Goal: Book appointment/travel/reservation

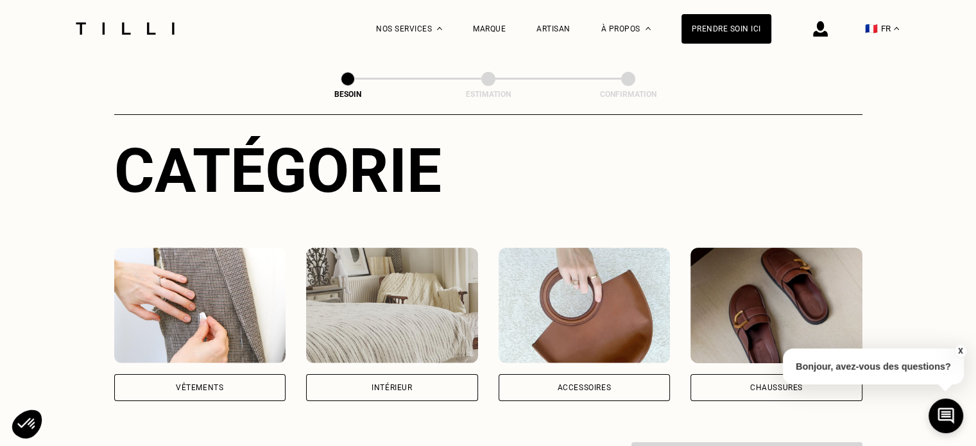
scroll to position [128, 0]
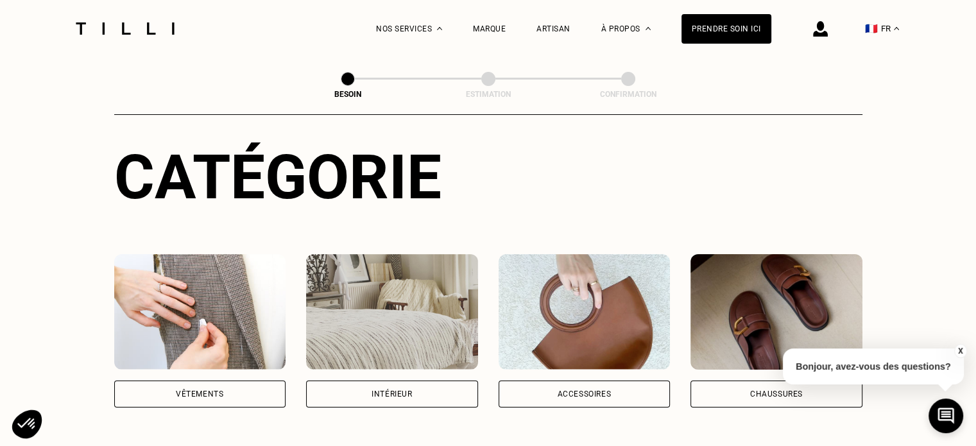
click at [177, 390] on div "Vêtements" at bounding box center [199, 394] width 47 height 8
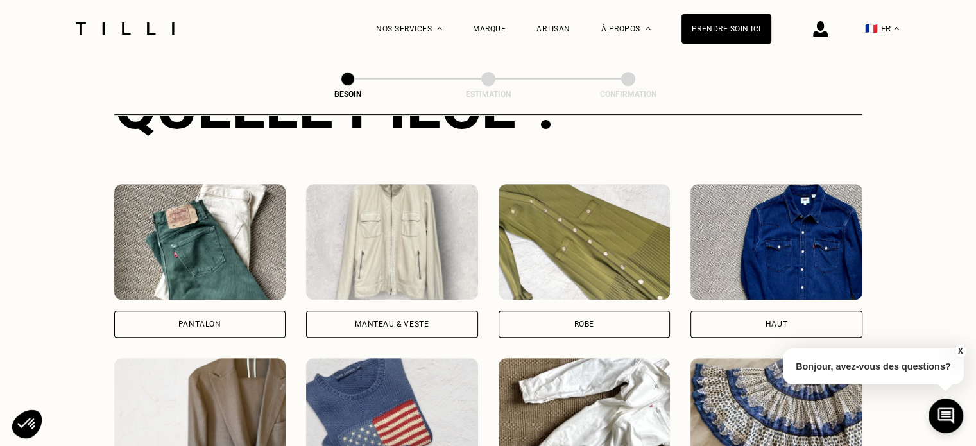
scroll to position [611, 0]
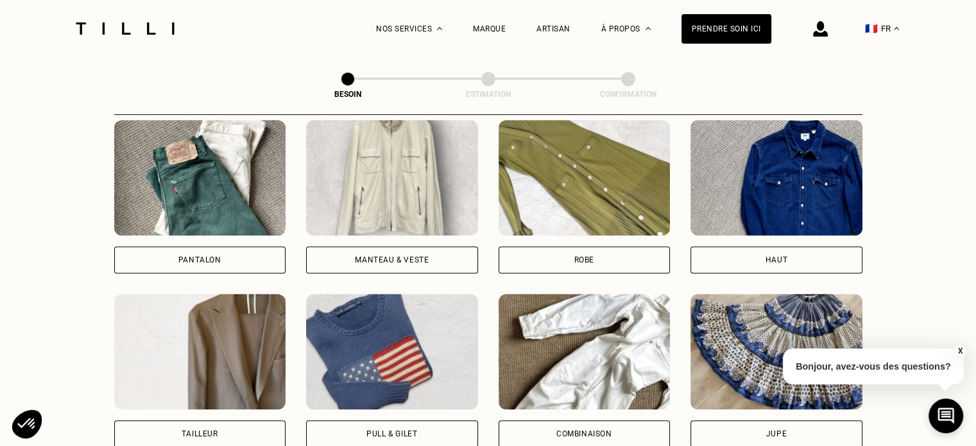
click at [592, 256] on div "Robe" at bounding box center [584, 260] width 20 height 8
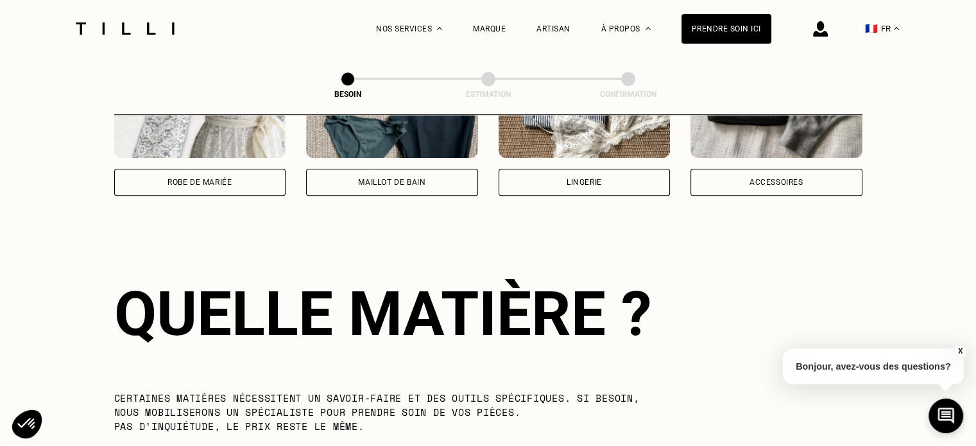
click at [216, 241] on div "Quelle pièce ? Pantalon Manteau & Veste Robe Haut Tailleur Pull & gilet Combina…" at bounding box center [488, 192] width 748 height 1302
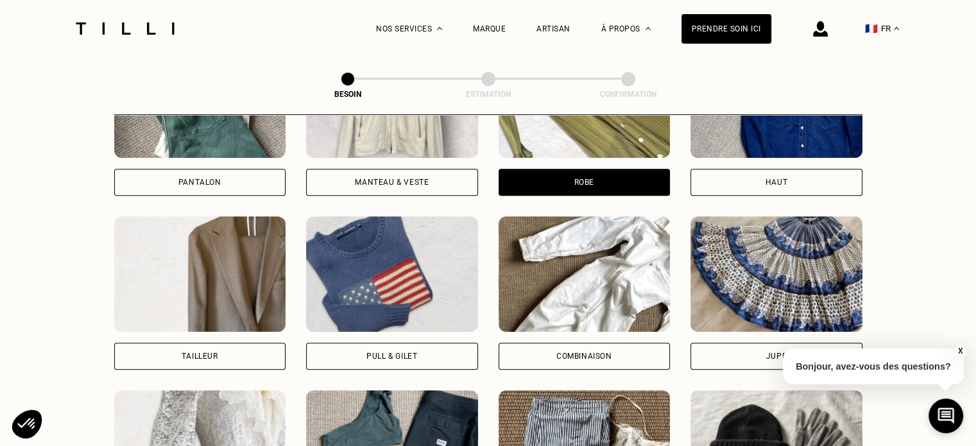
scroll to position [667, 0]
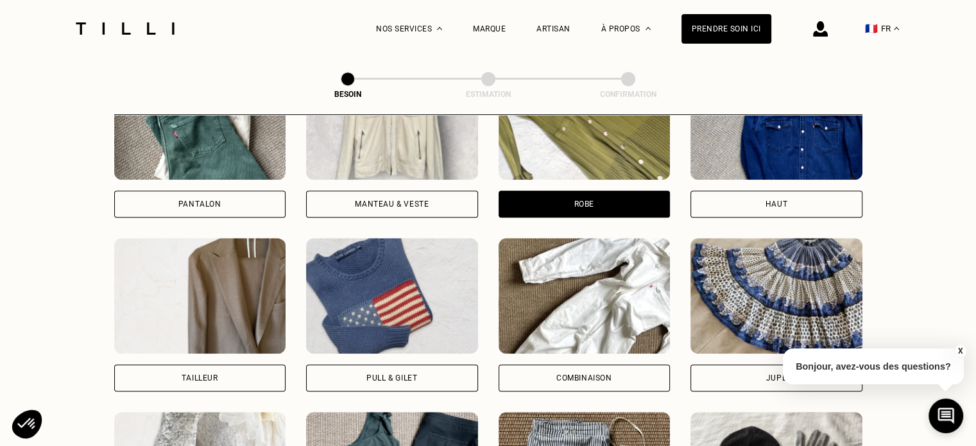
click at [212, 200] on div "Pantalon" at bounding box center [199, 204] width 43 height 8
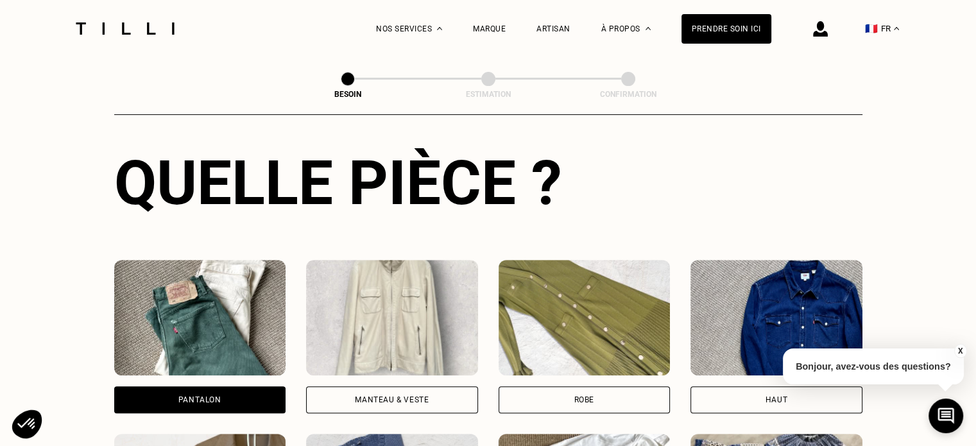
scroll to position [603, 0]
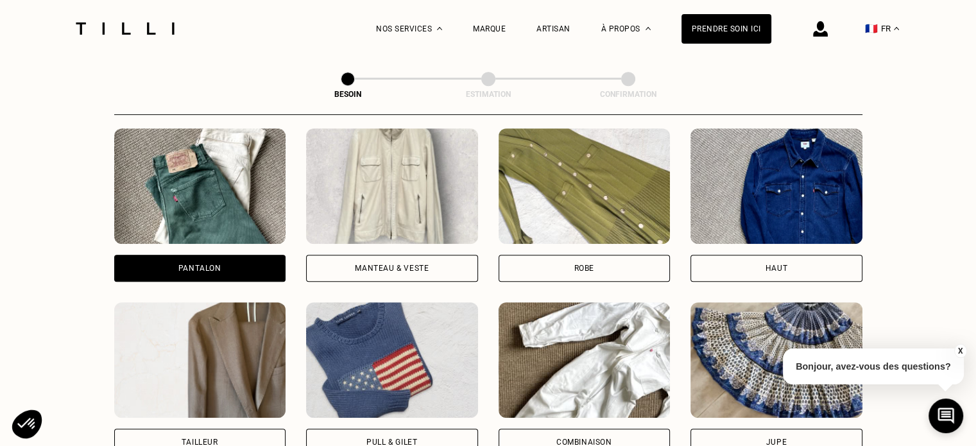
click at [626, 255] on div "Robe" at bounding box center [585, 268] width 172 height 27
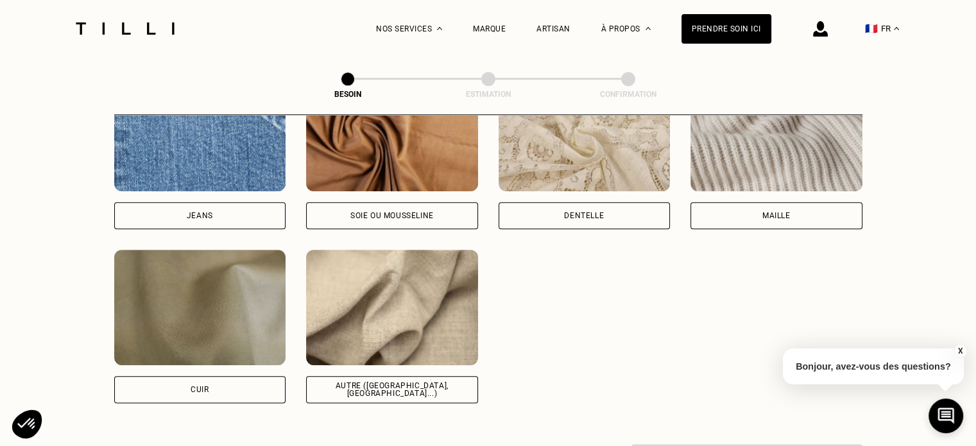
scroll to position [1437, 0]
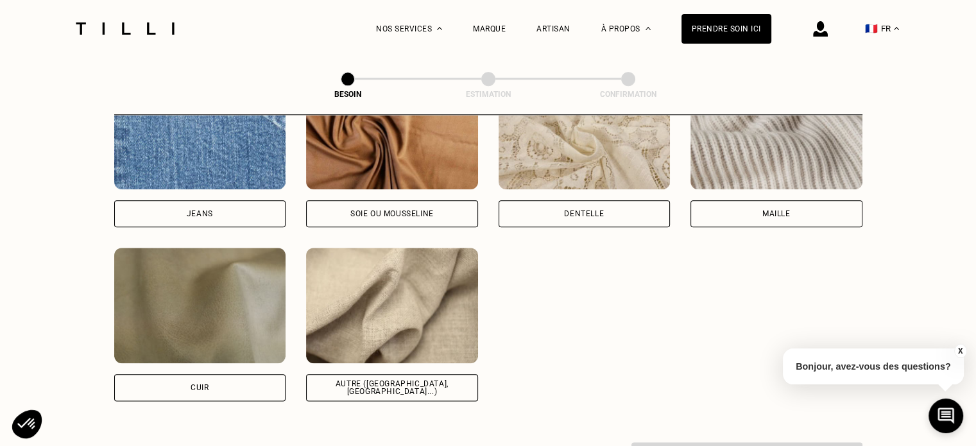
click at [429, 380] on div "Autre ([GEOGRAPHIC_DATA], [GEOGRAPHIC_DATA]...)" at bounding box center [392, 387] width 150 height 15
select select "FR"
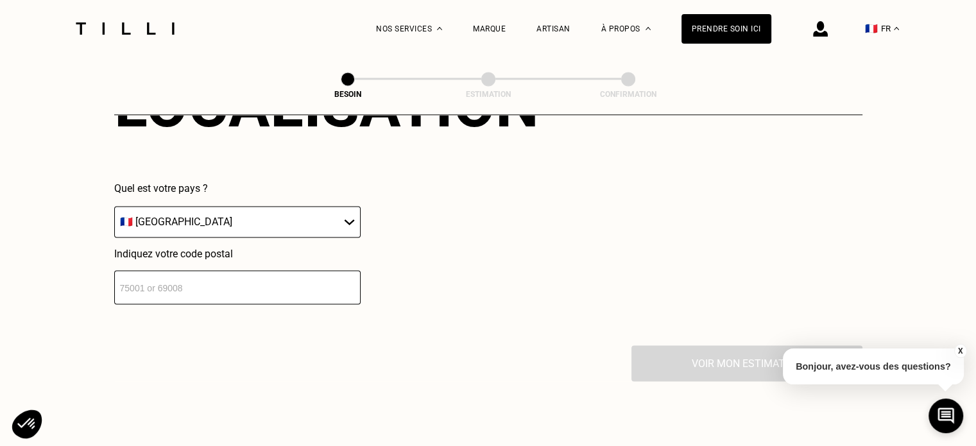
scroll to position [1852, 0]
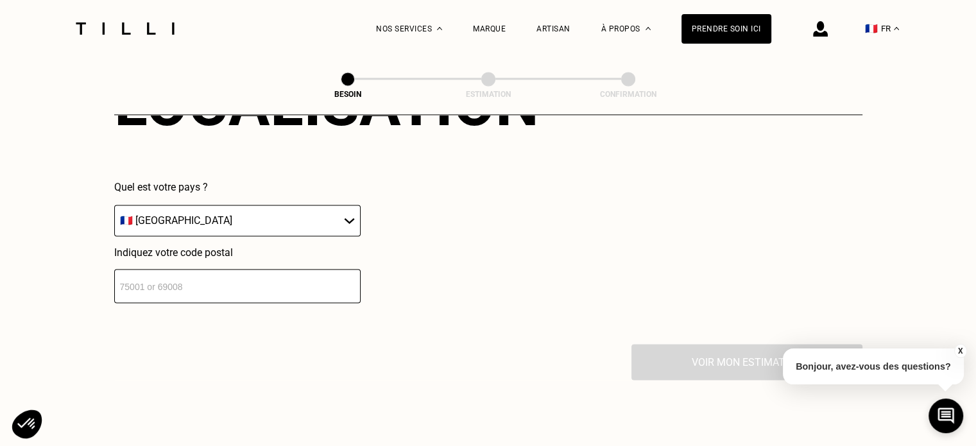
click at [229, 210] on select "🇩🇪 [GEOGRAPHIC_DATA] 🇦🇹 [GEOGRAPHIC_DATA] 🇧🇪 [GEOGRAPHIC_DATA] 🇧🇬 Bulgarie 🇨🇾 C…" at bounding box center [237, 220] width 246 height 31
click at [224, 212] on select "🇩🇪 [GEOGRAPHIC_DATA] 🇦🇹 [GEOGRAPHIC_DATA] 🇧🇪 [GEOGRAPHIC_DATA] 🇧🇬 Bulgarie 🇨🇾 C…" at bounding box center [237, 220] width 246 height 31
click at [273, 291] on input "number" at bounding box center [237, 286] width 246 height 34
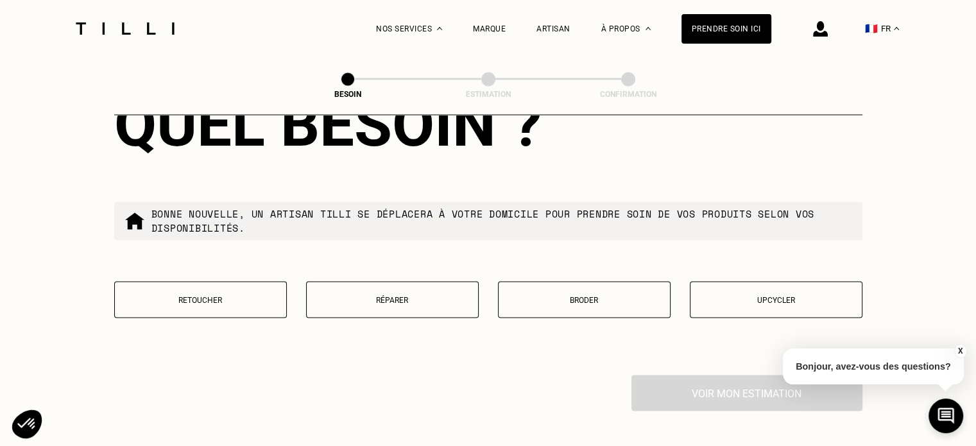
scroll to position [2172, 0]
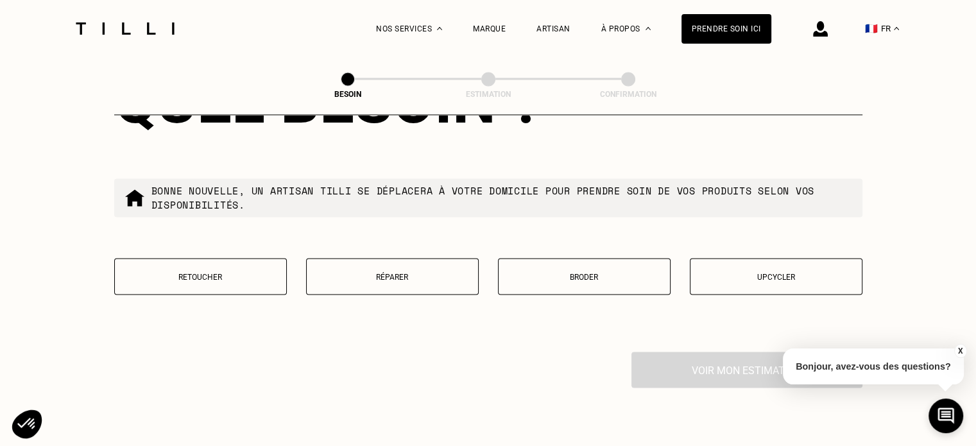
type input "75002"
click at [437, 272] on p "Réparer" at bounding box center [392, 276] width 159 height 9
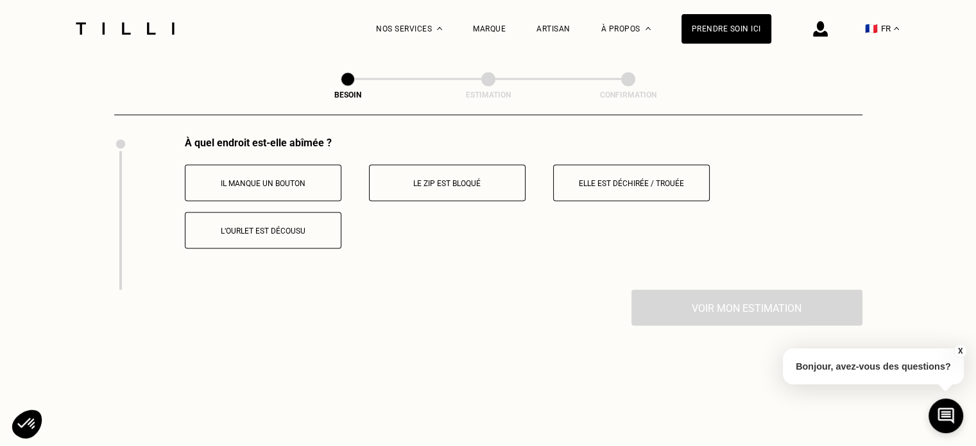
scroll to position [2367, 0]
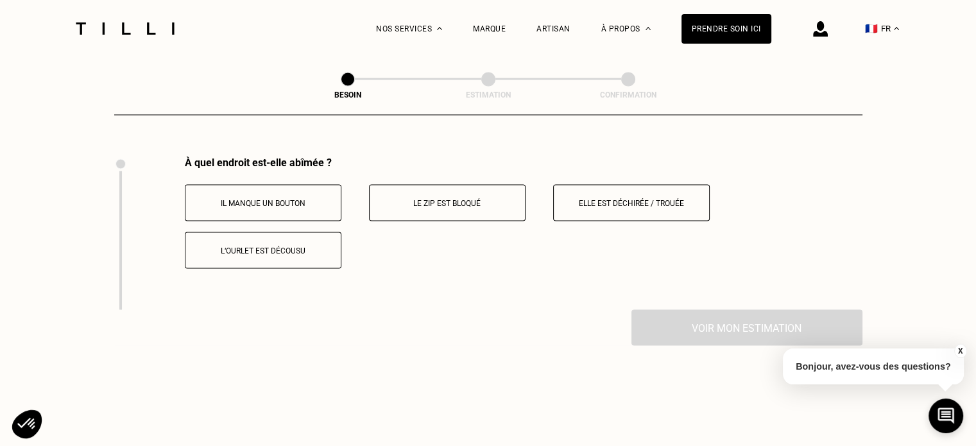
click at [624, 198] on p "Elle est déchirée / trouée" at bounding box center [631, 202] width 142 height 9
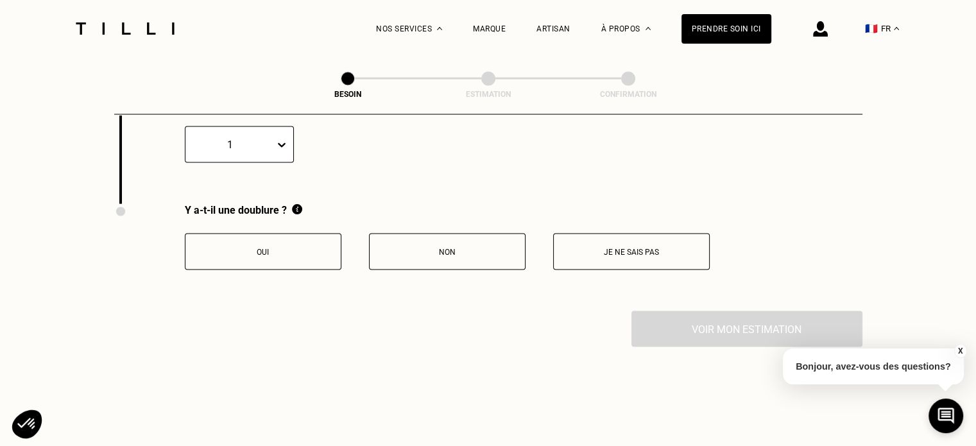
scroll to position [2505, 0]
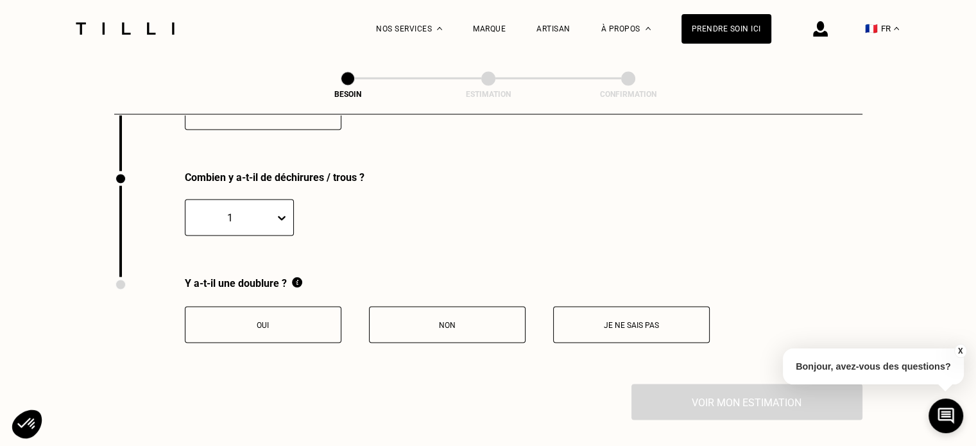
click at [282, 215] on icon at bounding box center [281, 218] width 13 height 13
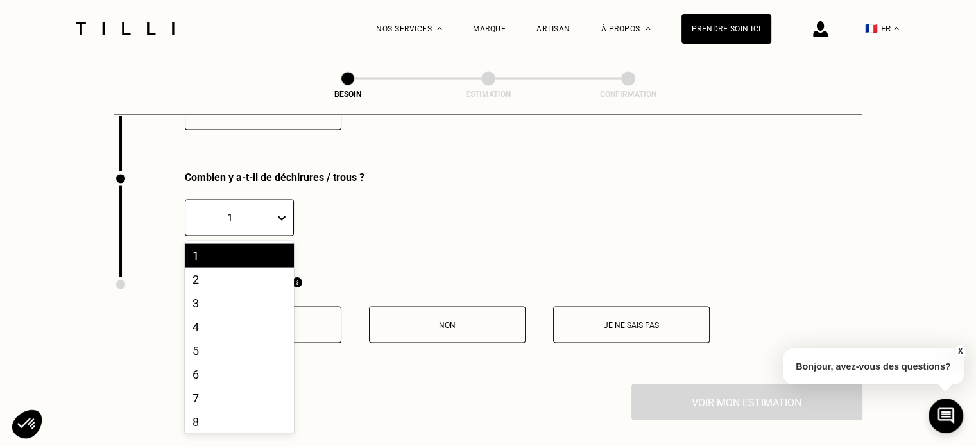
click at [448, 218] on p at bounding box center [502, 218] width 363 height 37
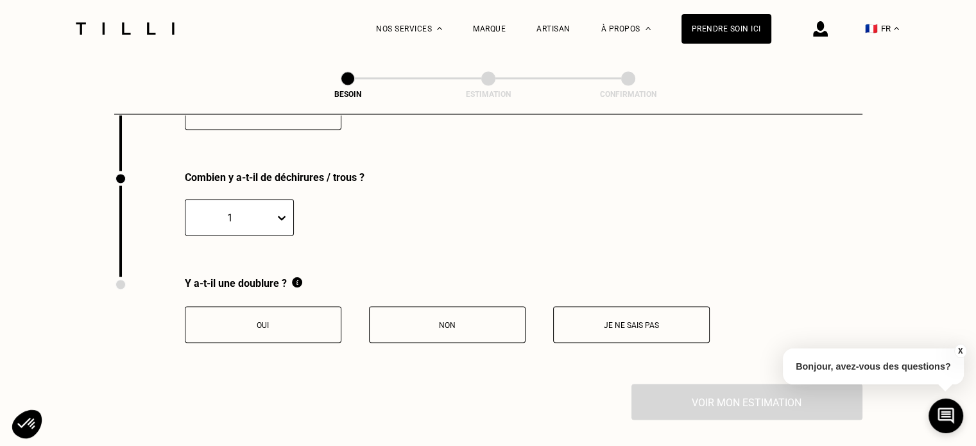
click at [286, 212] on icon at bounding box center [281, 218] width 13 height 13
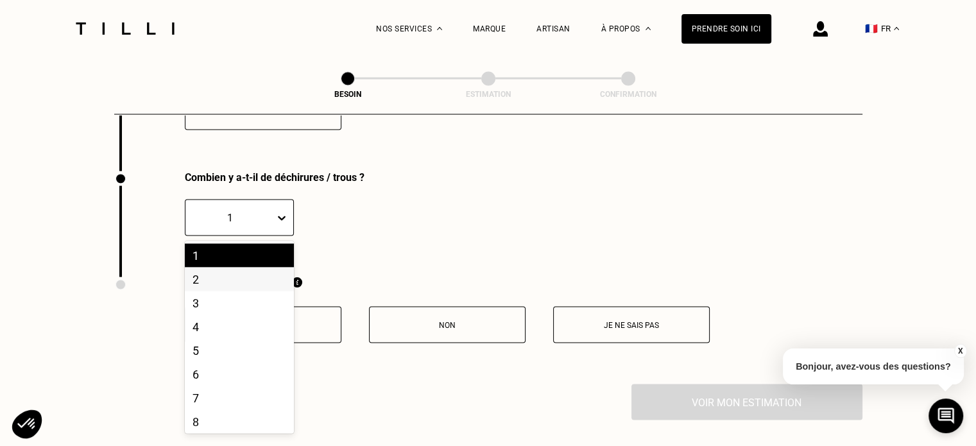
click at [245, 282] on div "2" at bounding box center [239, 280] width 109 height 24
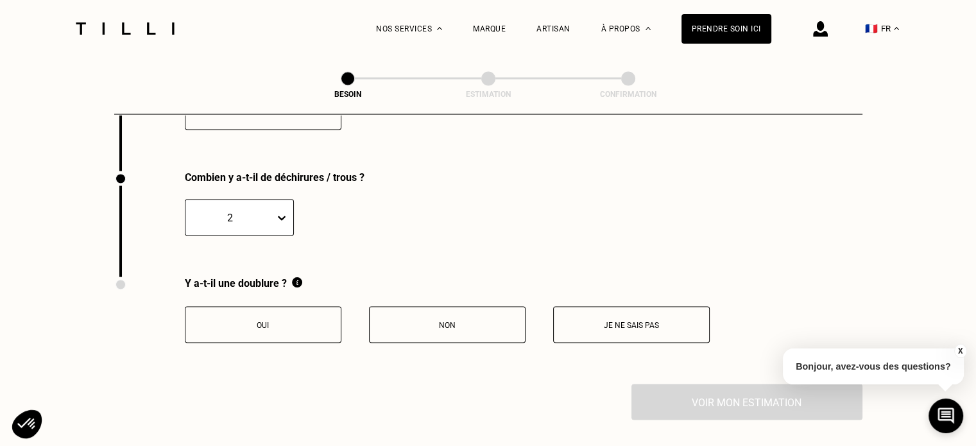
click at [417, 226] on p at bounding box center [502, 218] width 363 height 37
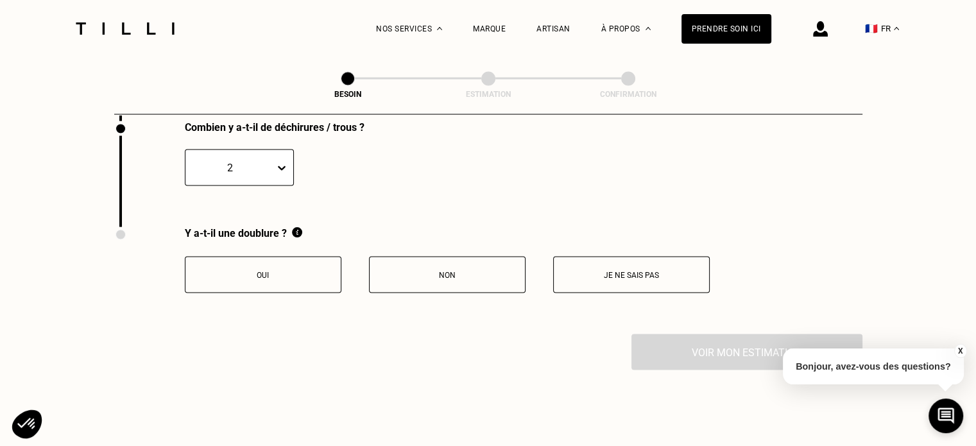
scroll to position [2569, 0]
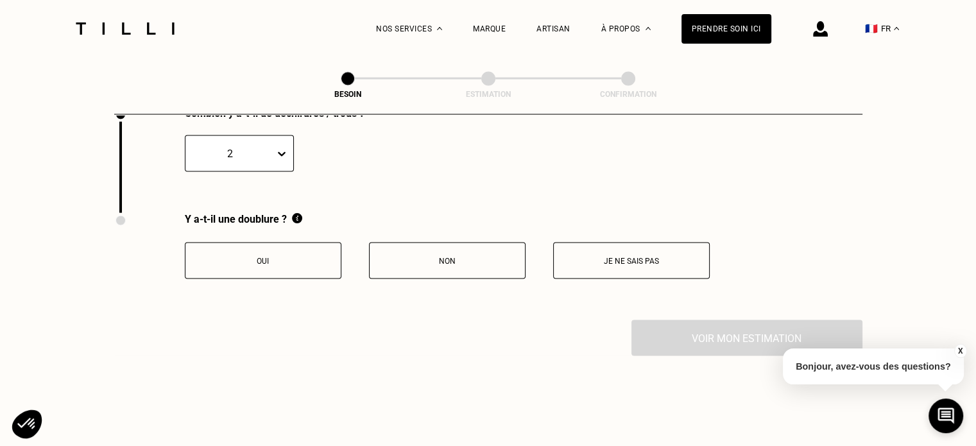
click at [534, 243] on div "Oui Non Je ne sais pas" at bounding box center [447, 261] width 525 height 37
click at [475, 247] on button "Non" at bounding box center [447, 261] width 157 height 37
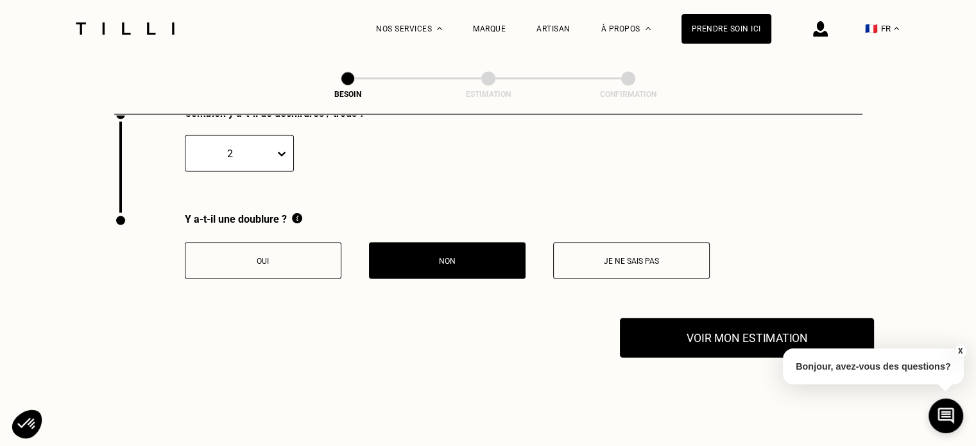
click at [701, 325] on button "Voir mon estimation" at bounding box center [747, 338] width 254 height 40
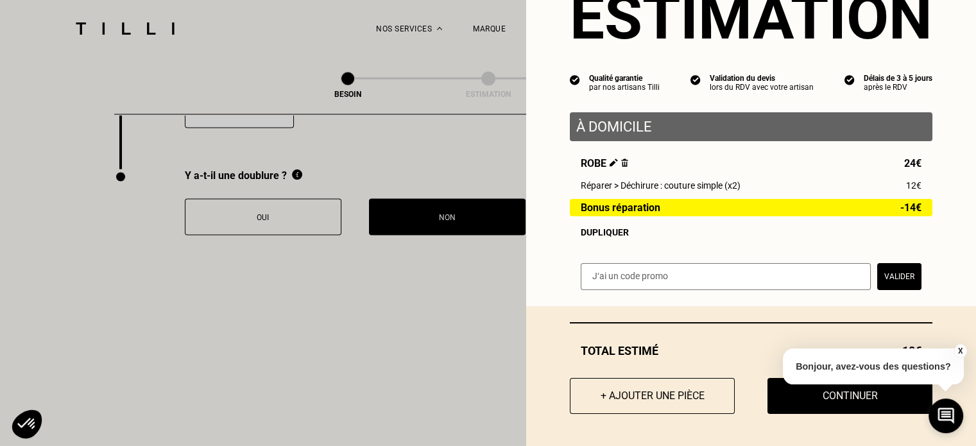
scroll to position [2698, 0]
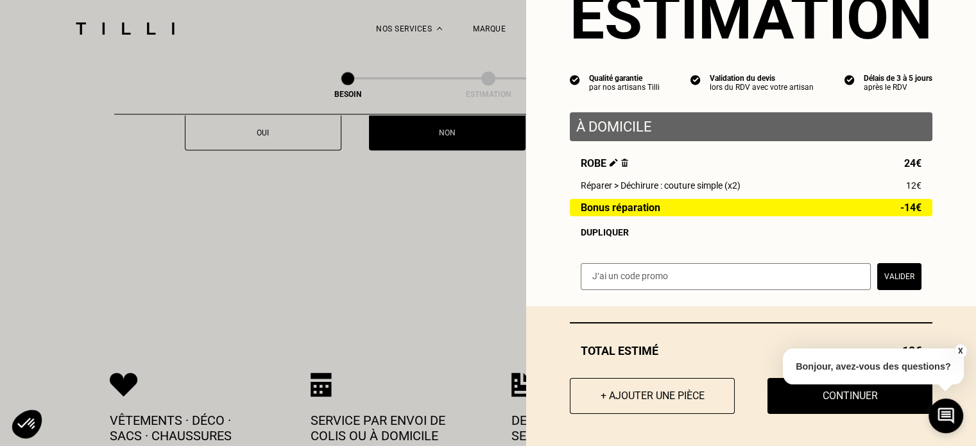
click at [957, 351] on button "X" at bounding box center [960, 351] width 13 height 14
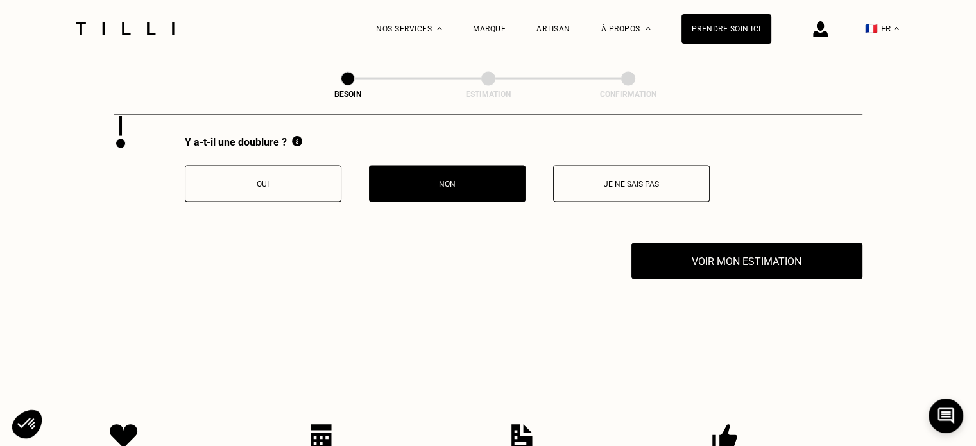
scroll to position [2569, 0]
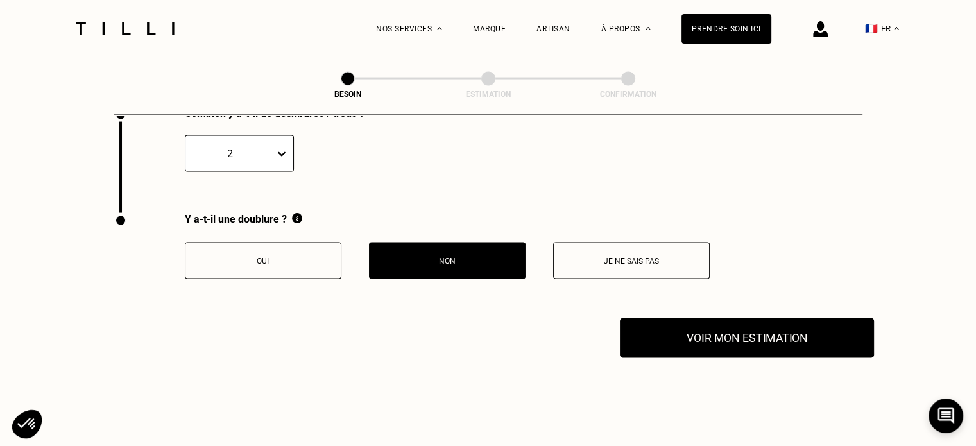
click at [771, 340] on button "Voir mon estimation" at bounding box center [747, 338] width 254 height 40
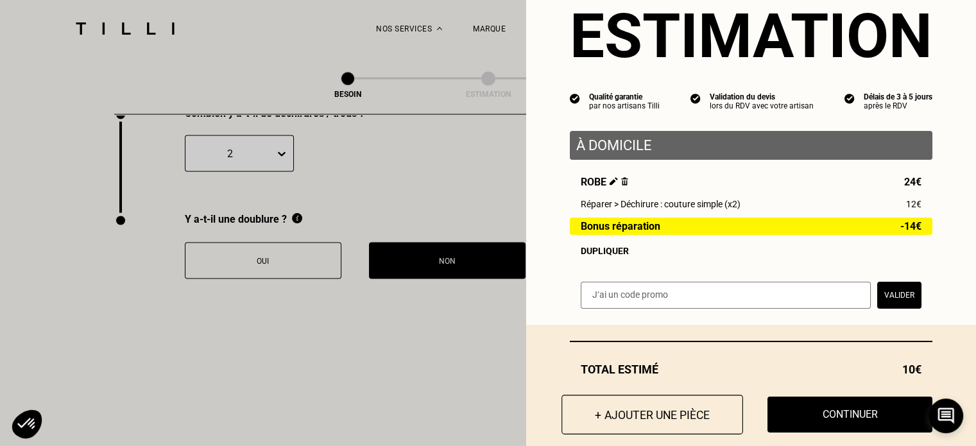
scroll to position [64, 0]
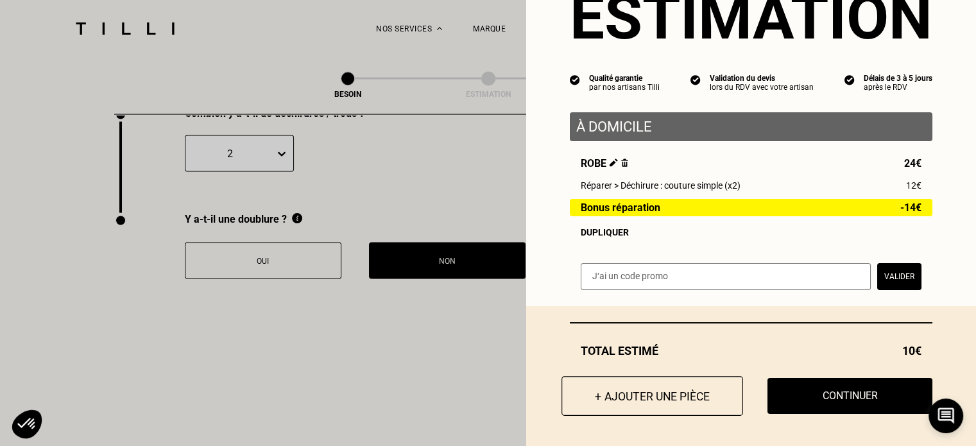
click at [642, 392] on button "+ Ajouter une pièce" at bounding box center [652, 396] width 182 height 40
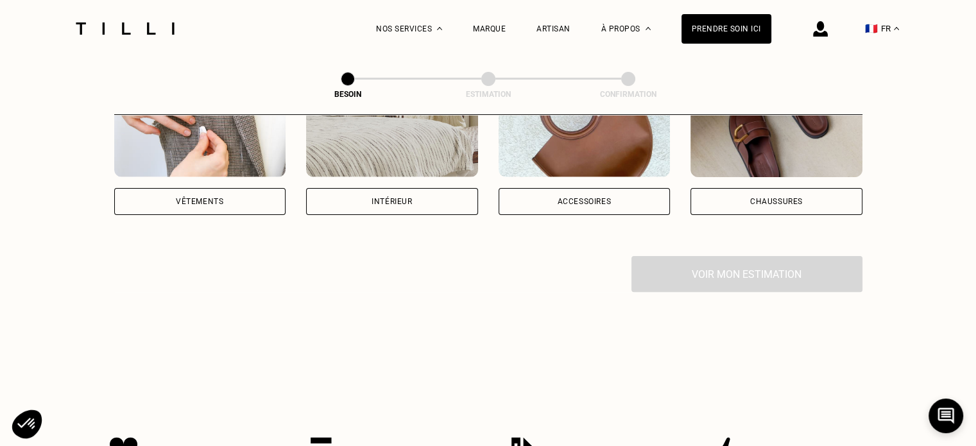
scroll to position [193, 0]
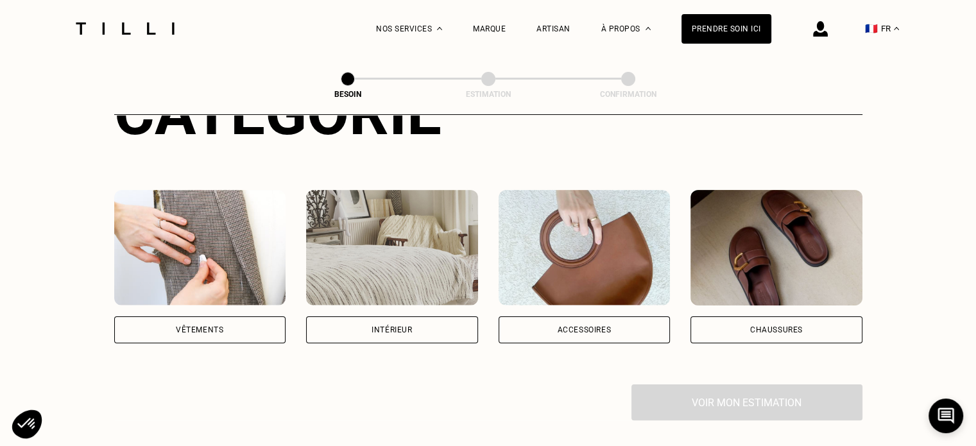
click at [216, 316] on div "Vêtements" at bounding box center [200, 329] width 172 height 27
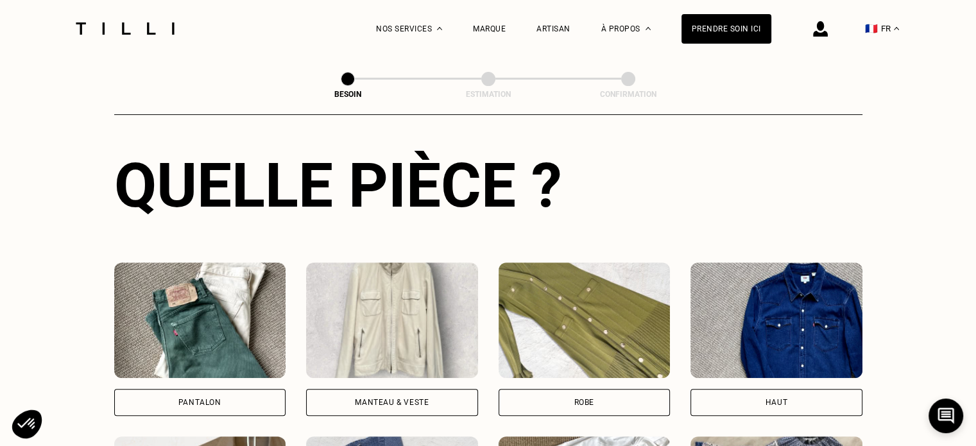
scroll to position [483, 0]
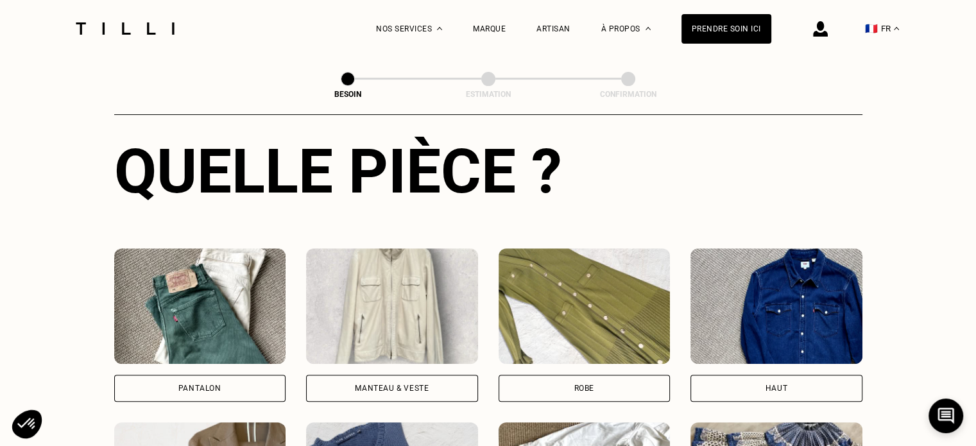
click at [214, 384] on div "Pantalon" at bounding box center [199, 388] width 43 height 8
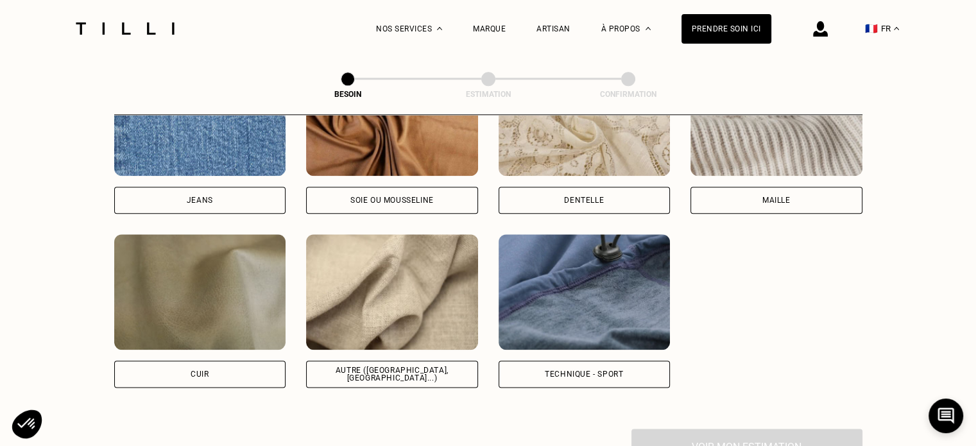
scroll to position [1452, 0]
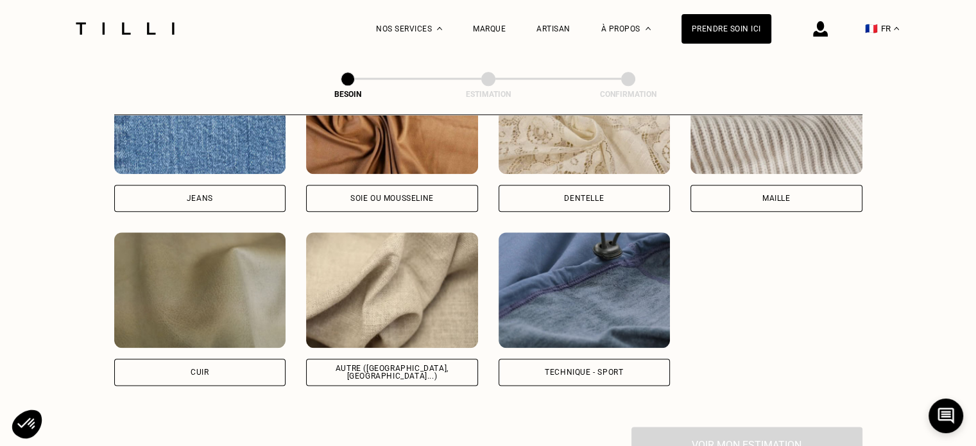
click at [410, 364] on div "Autre ([GEOGRAPHIC_DATA], [GEOGRAPHIC_DATA]...)" at bounding box center [392, 371] width 150 height 15
select select "FR"
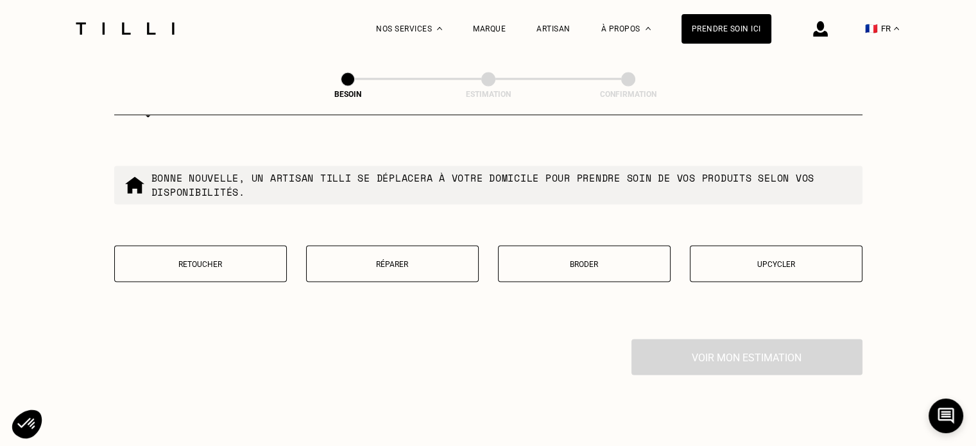
scroll to position [2237, 0]
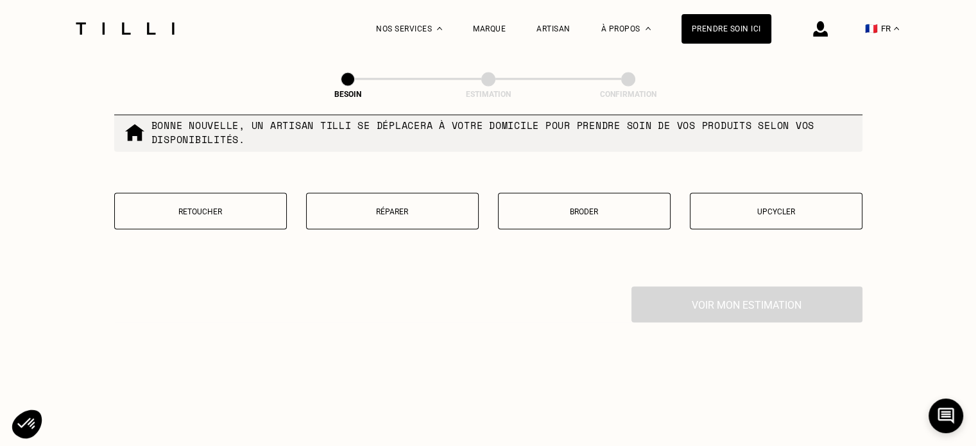
click at [236, 207] on p "Retoucher" at bounding box center [200, 211] width 159 height 9
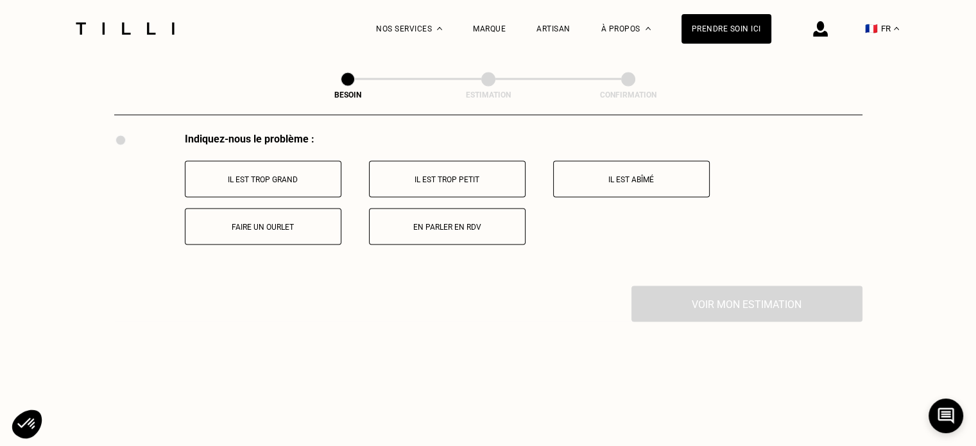
scroll to position [2369, 0]
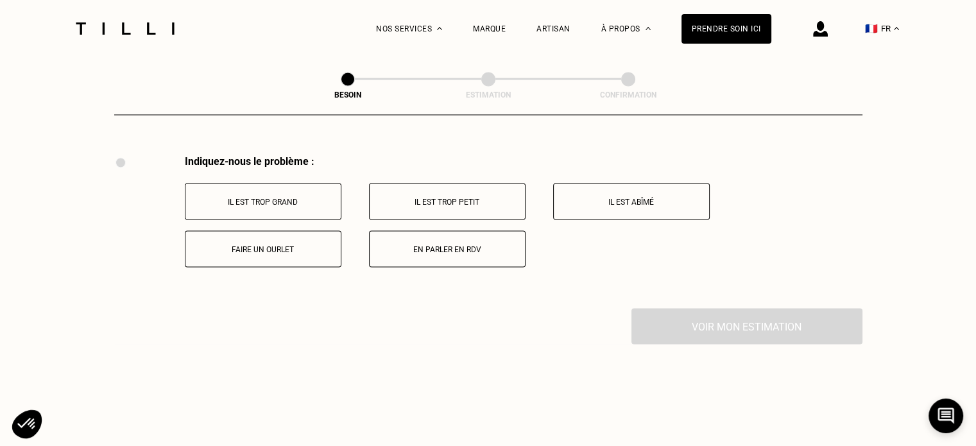
click at [282, 245] on p "Faire un ourlet" at bounding box center [263, 248] width 142 height 9
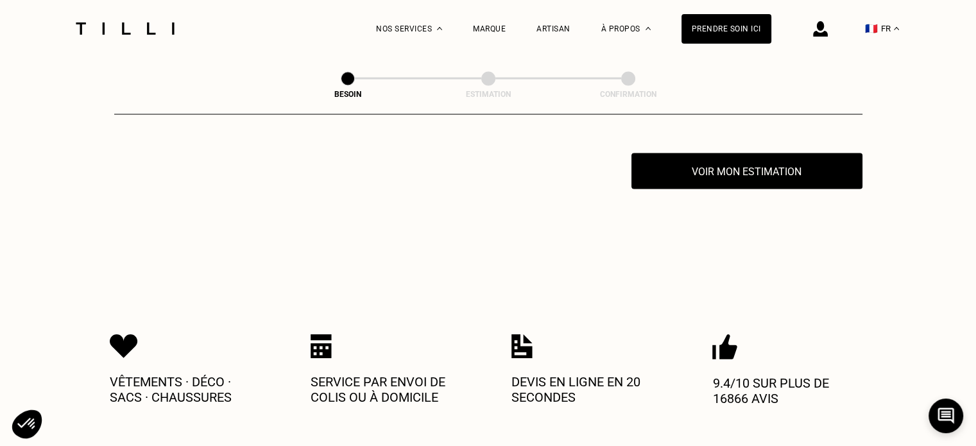
scroll to position [2526, 0]
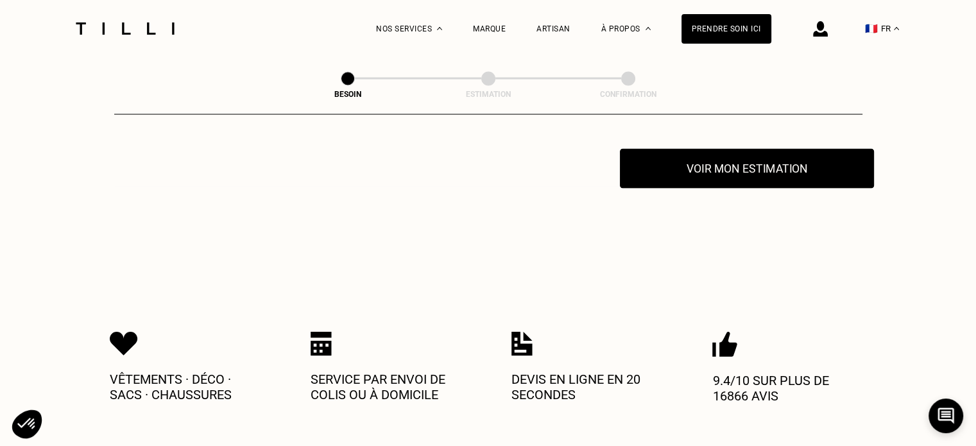
click at [767, 162] on button "Voir mon estimation" at bounding box center [747, 169] width 254 height 40
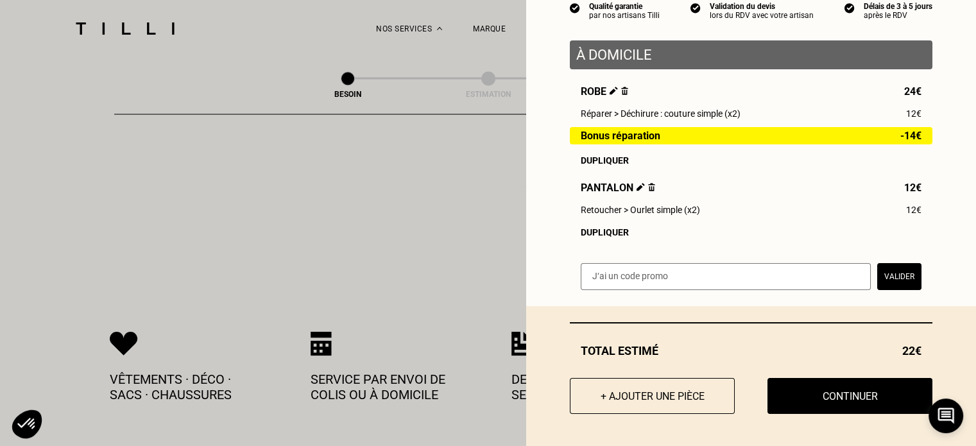
scroll to position [137, 0]
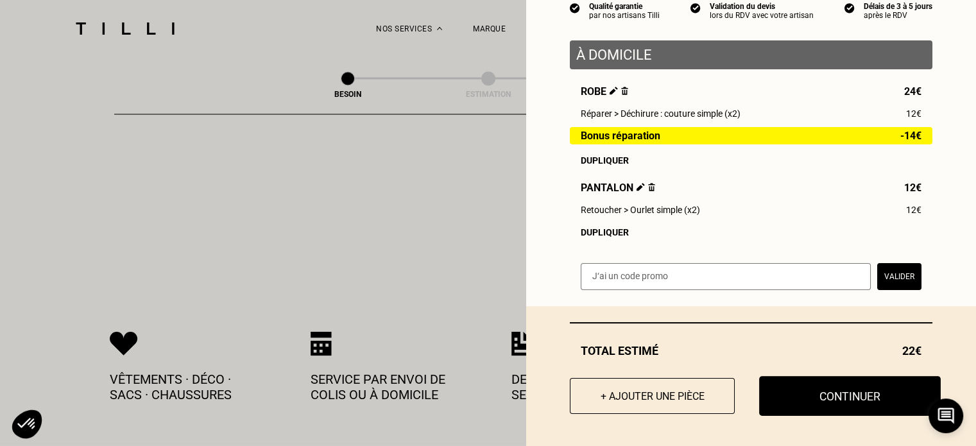
click at [859, 386] on button "Continuer" at bounding box center [850, 396] width 182 height 40
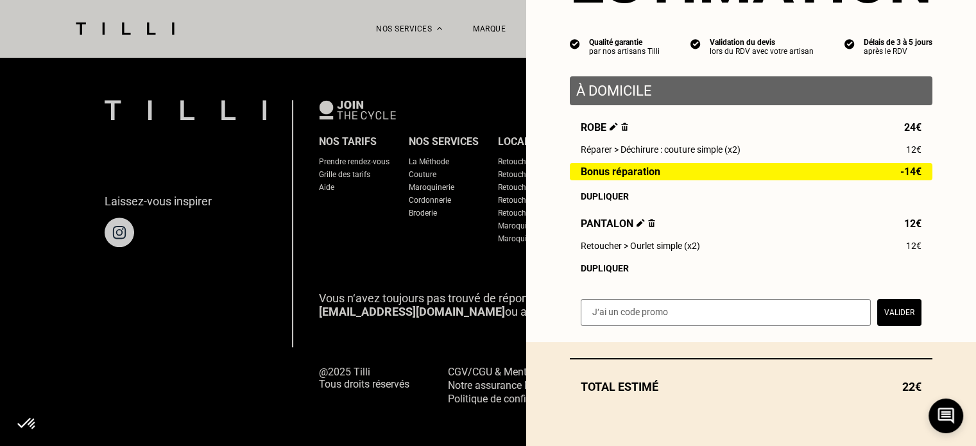
scroll to position [101, 0]
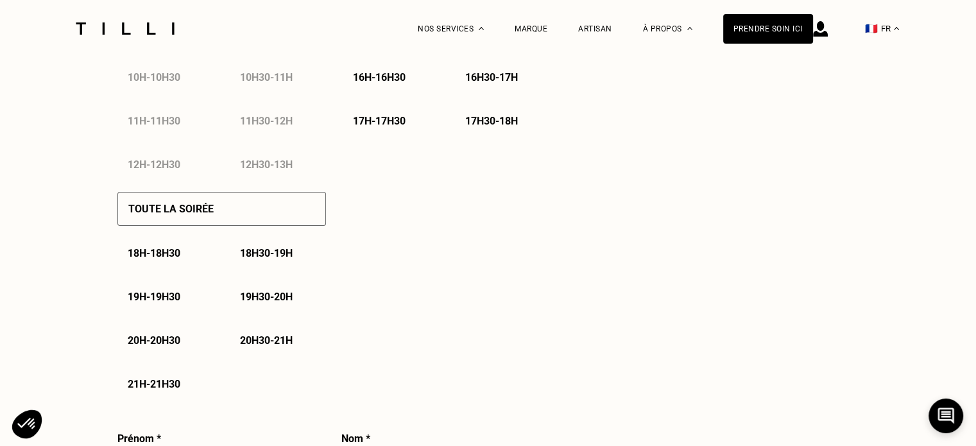
select select "FR"
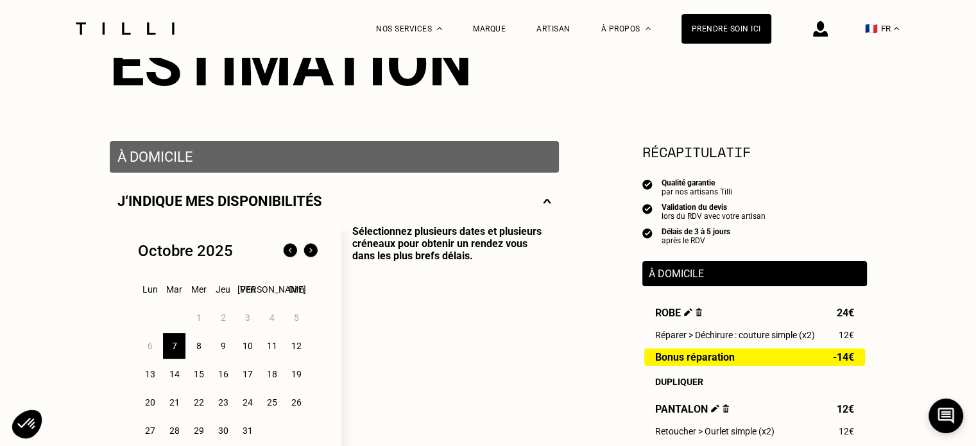
scroll to position [193, 0]
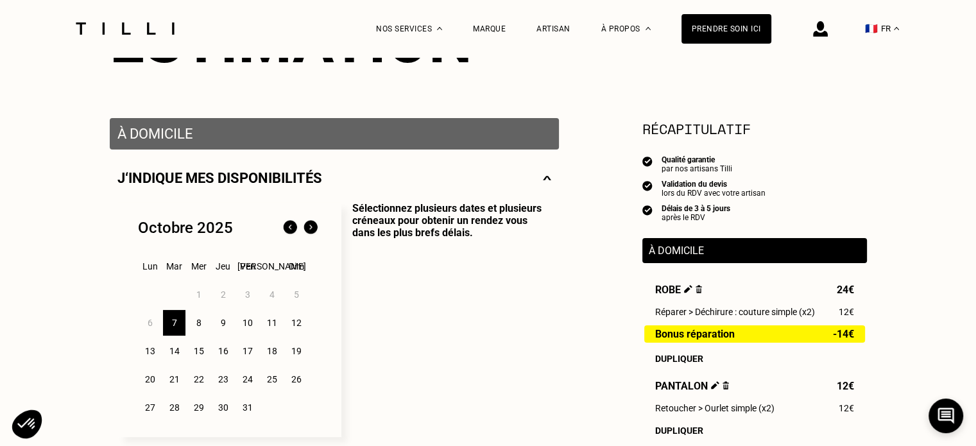
click at [200, 325] on div "8" at bounding box center [198, 323] width 22 height 26
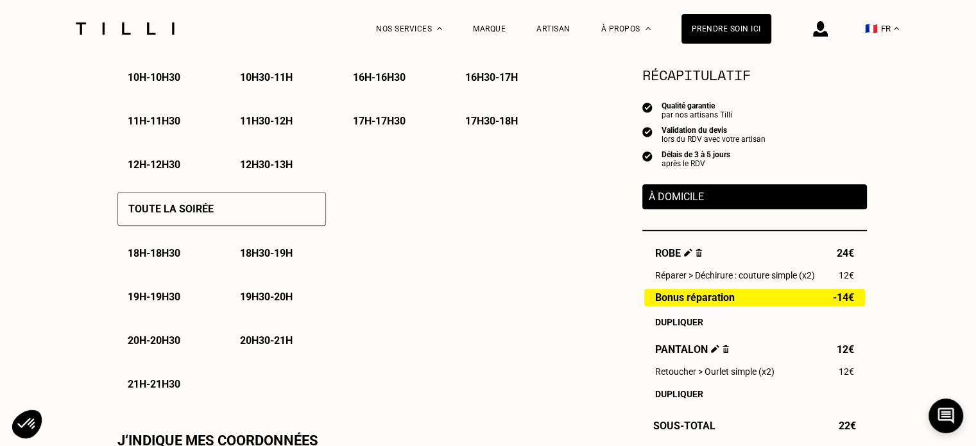
scroll to position [834, 0]
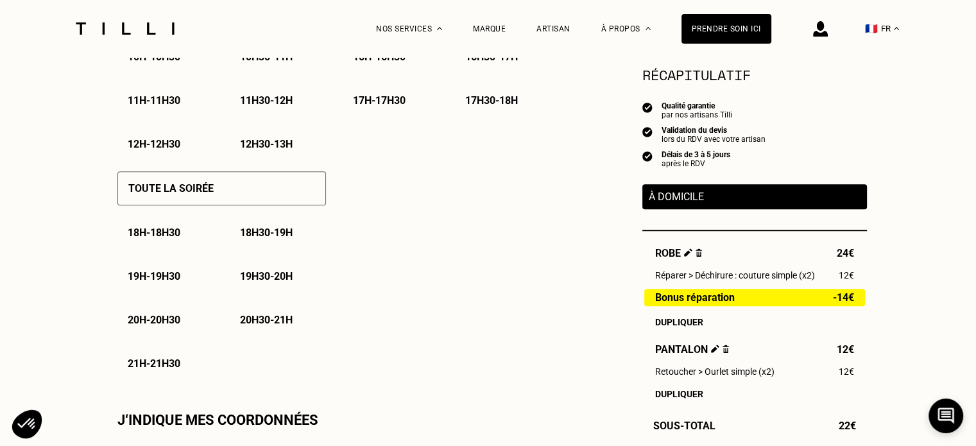
click at [167, 282] on p "19h - 19h30" at bounding box center [154, 276] width 53 height 12
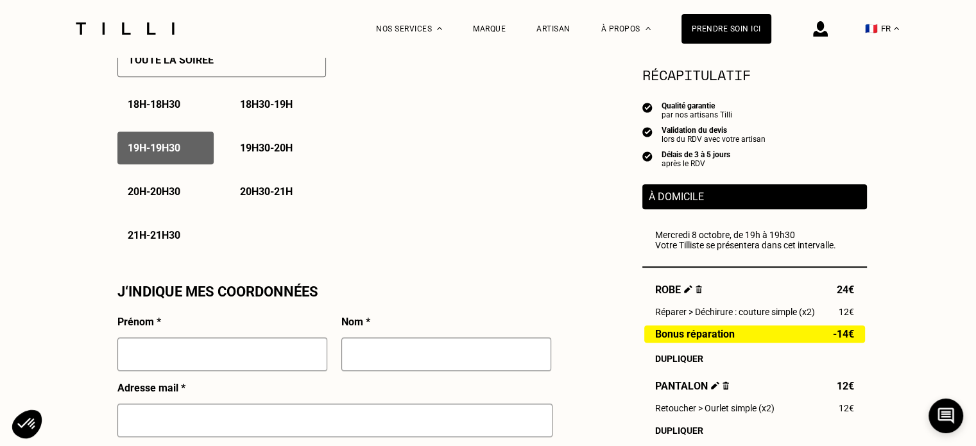
scroll to position [1155, 0]
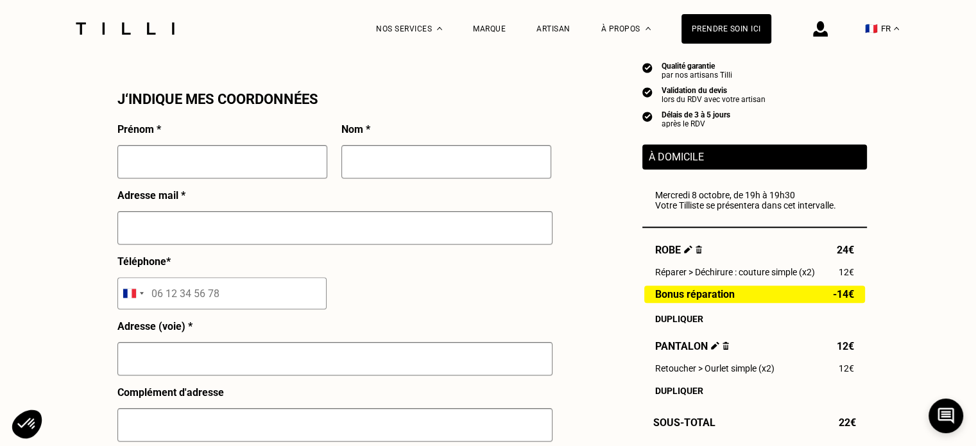
click at [273, 157] on input "text" at bounding box center [222, 161] width 210 height 33
type input "Léa"
click at [411, 167] on input "text" at bounding box center [446, 161] width 210 height 33
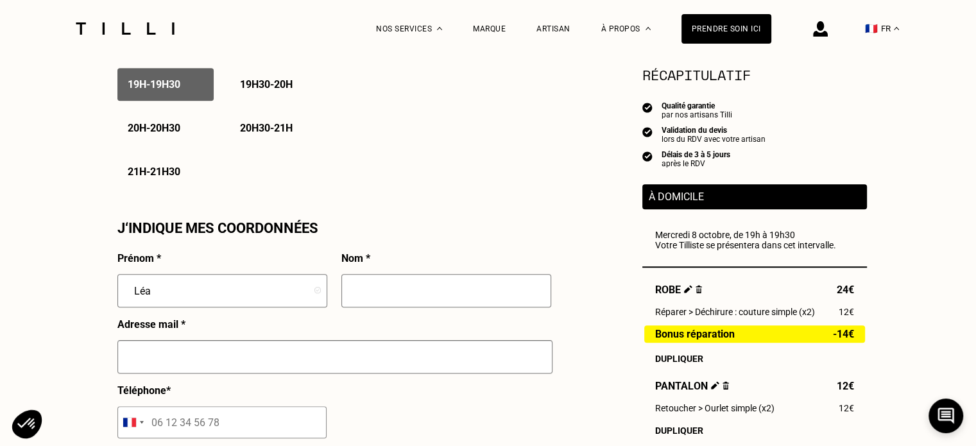
scroll to position [963, 0]
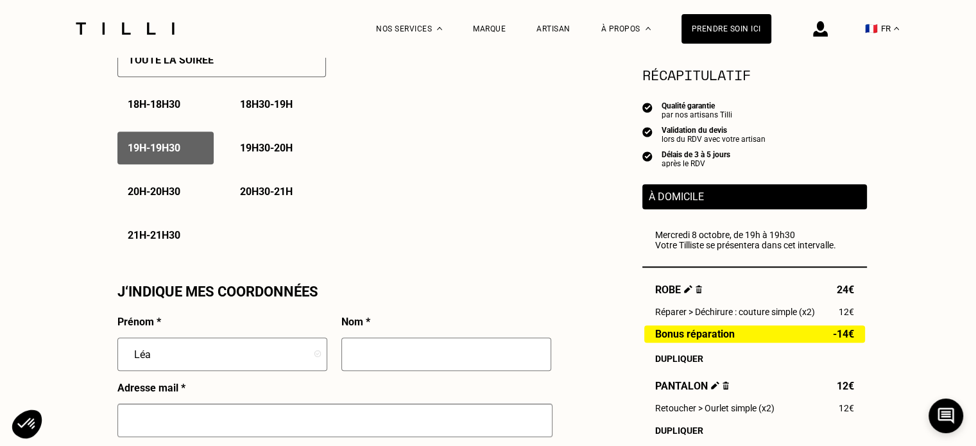
click at [261, 151] on p "19h30 - 20h" at bounding box center [266, 148] width 53 height 12
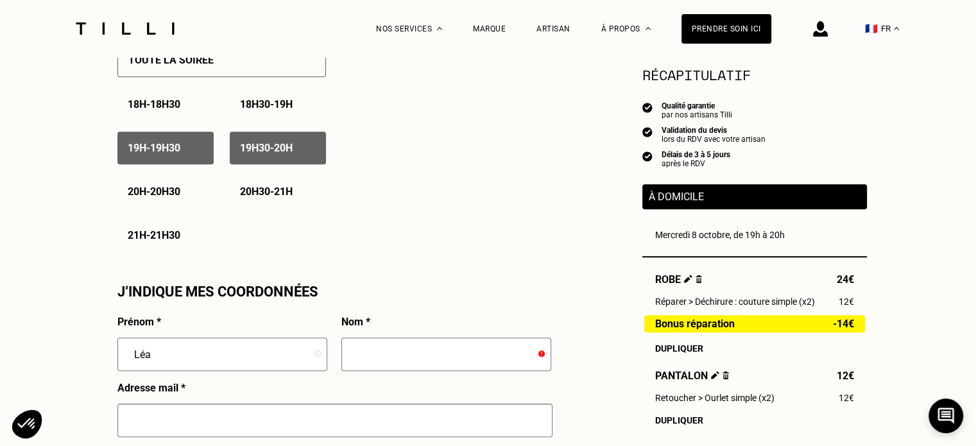
click at [158, 196] on p "20h - 20h30" at bounding box center [154, 191] width 53 height 12
click at [432, 364] on input "text" at bounding box center [446, 354] width 210 height 33
type input "G"
type input "a"
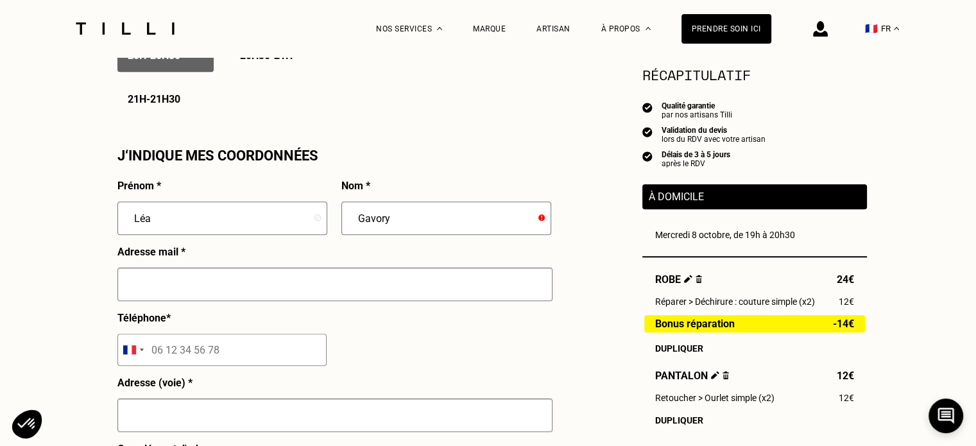
scroll to position [1155, 0]
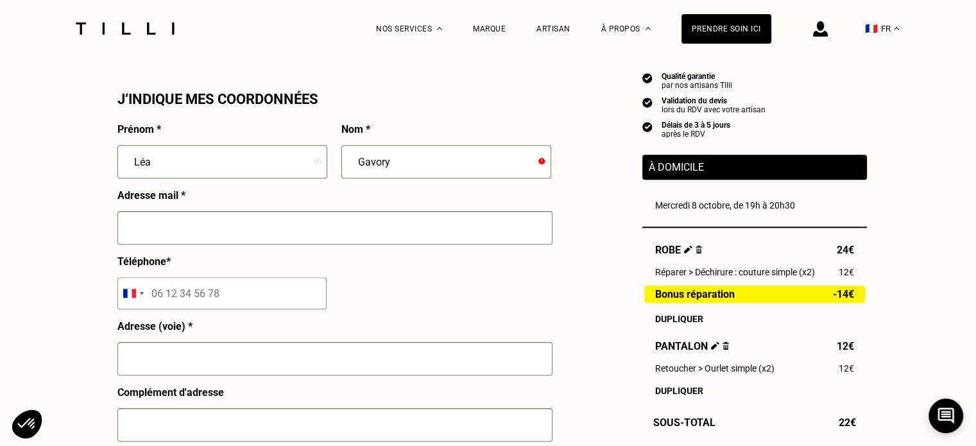
type input "Gavory"
click at [290, 223] on input "text" at bounding box center [334, 227] width 435 height 33
type input "[EMAIL_ADDRESS][DOMAIN_NAME]"
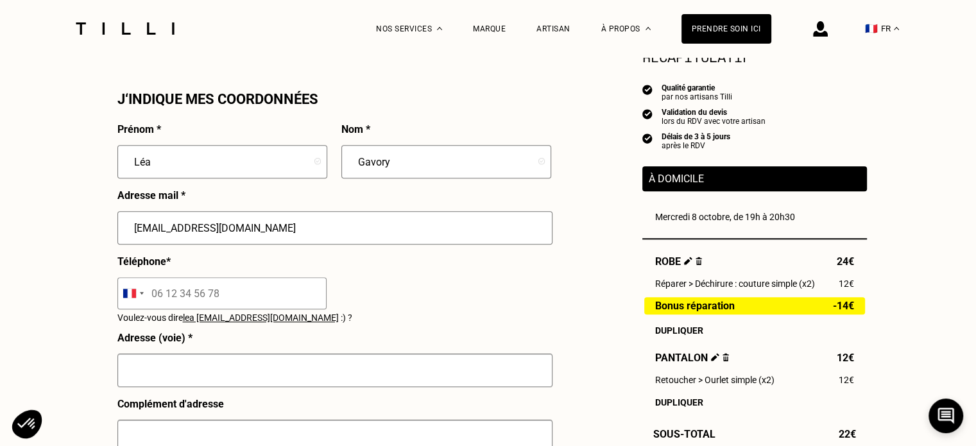
click at [218, 300] on input "tel" at bounding box center [221, 293] width 209 height 32
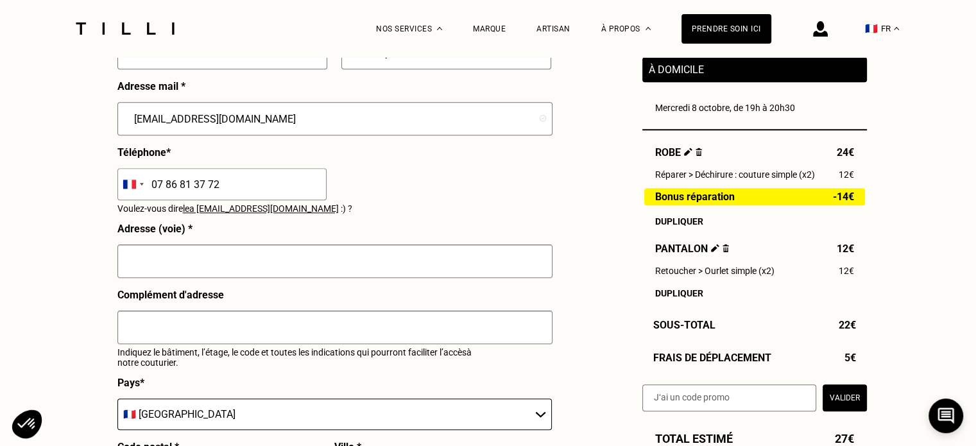
scroll to position [1283, 0]
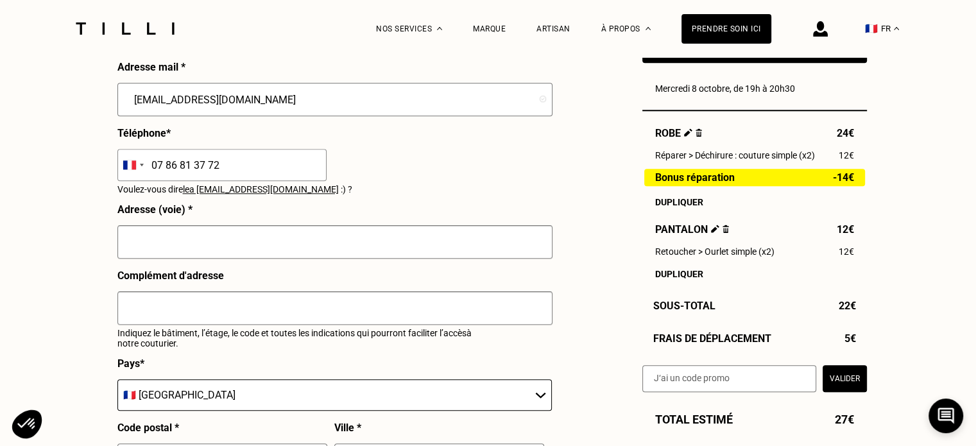
type input "07 86 81 37 72"
click at [239, 243] on input "text" at bounding box center [334, 241] width 435 height 33
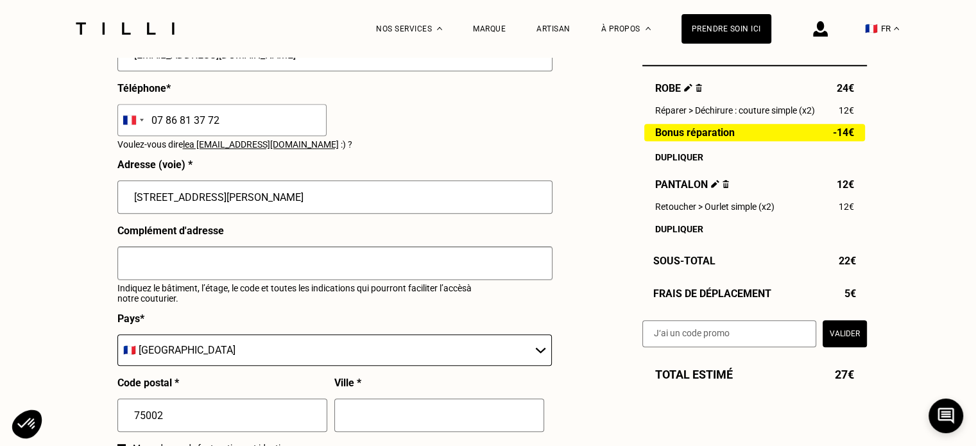
scroll to position [1412, 0]
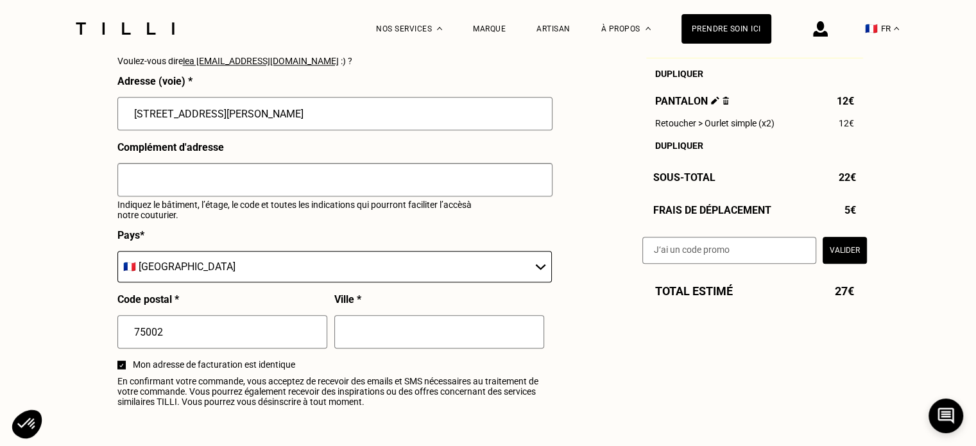
type input "[STREET_ADDRESS][PERSON_NAME]"
click at [363, 348] on input "text" at bounding box center [439, 331] width 210 height 33
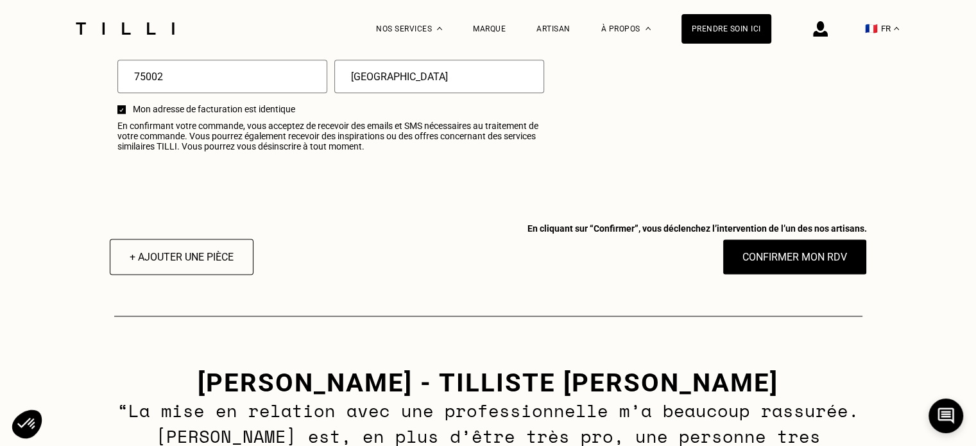
scroll to position [1668, 0]
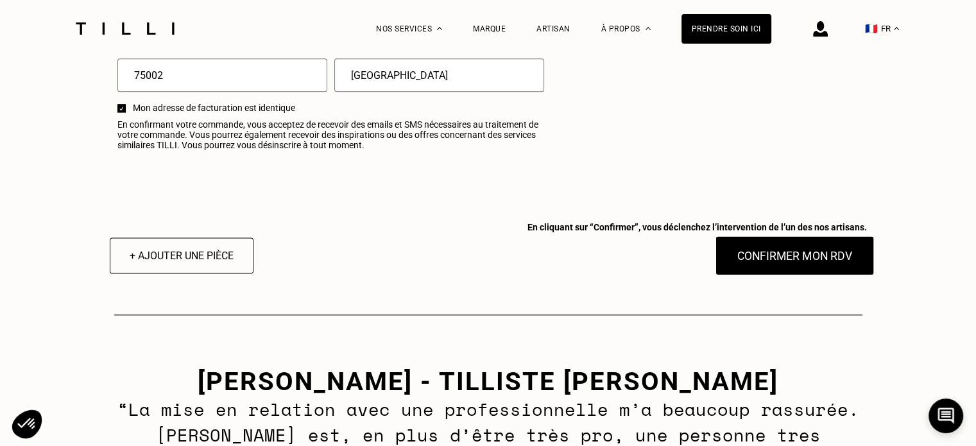
type input "[GEOGRAPHIC_DATA]"
click at [783, 261] on button "Confirmer mon RDV" at bounding box center [794, 256] width 159 height 40
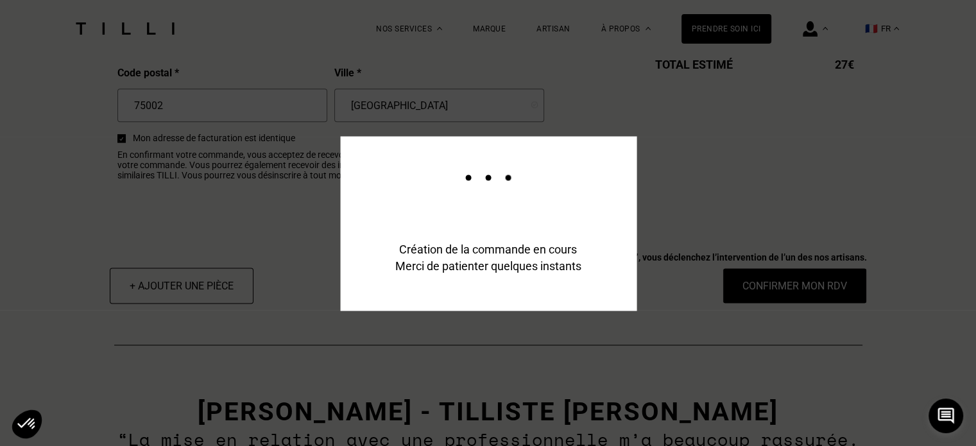
scroll to position [1699, 0]
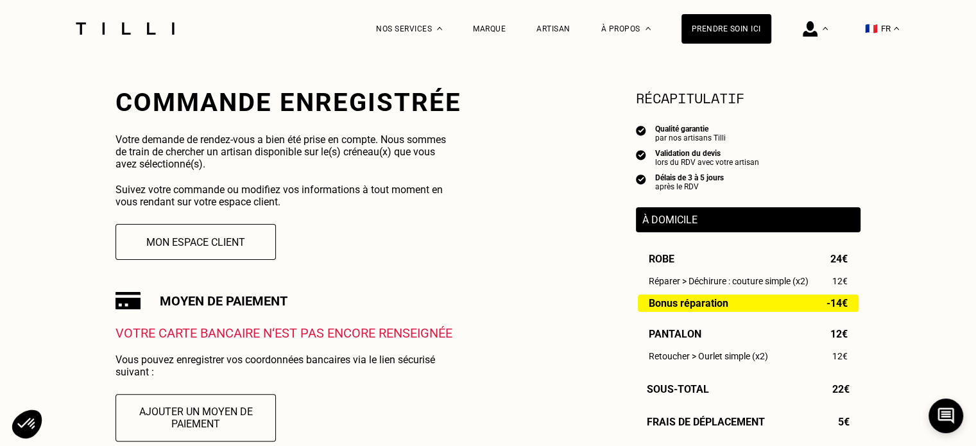
scroll to position [193, 0]
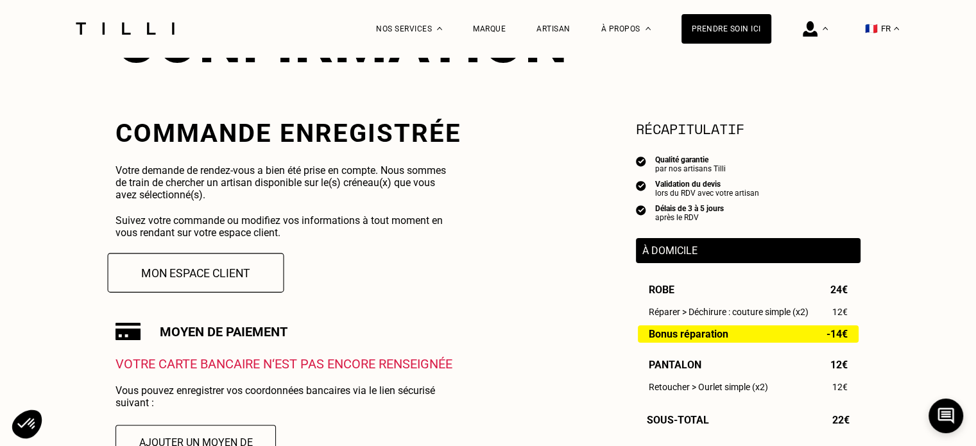
click at [210, 293] on button "Mon espace client" at bounding box center [196, 273] width 176 height 40
